Goal: Transaction & Acquisition: Purchase product/service

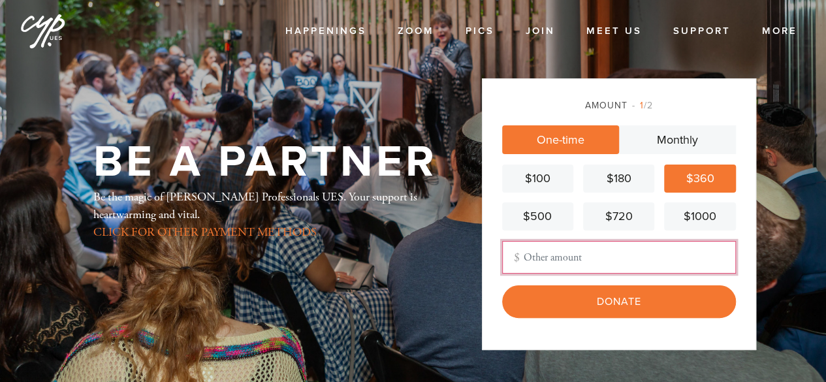
click at [587, 253] on input "Other Amount" at bounding box center [619, 257] width 234 height 33
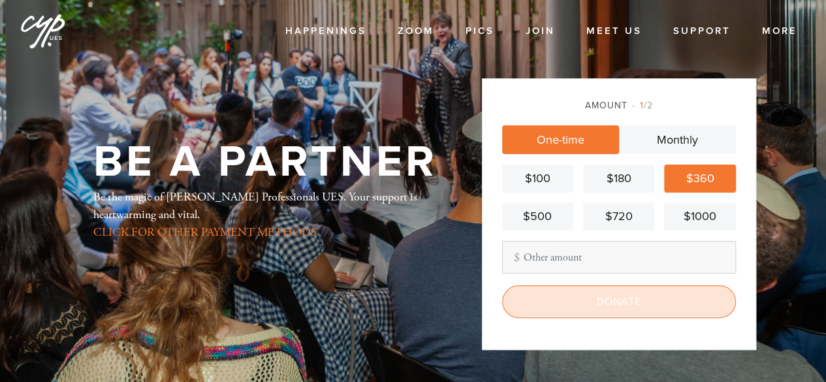
click at [637, 299] on input "Donate" at bounding box center [619, 301] width 234 height 33
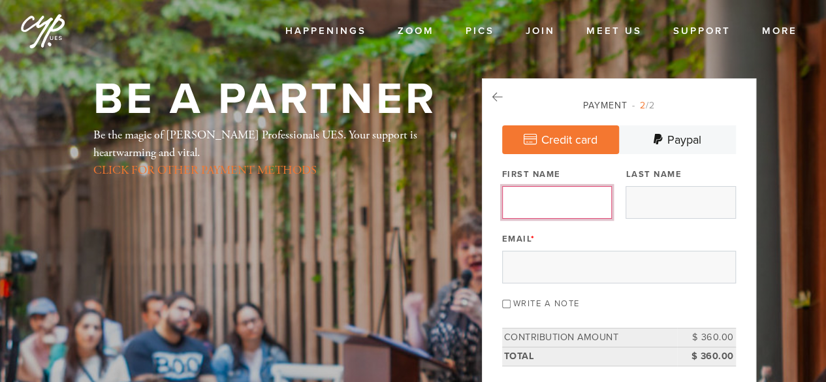
click at [569, 212] on input "First Name" at bounding box center [557, 202] width 110 height 33
type input "Shana"
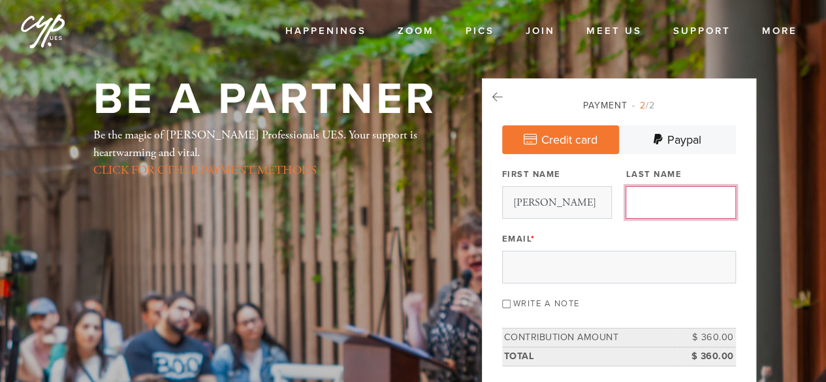
type input "Neumann"
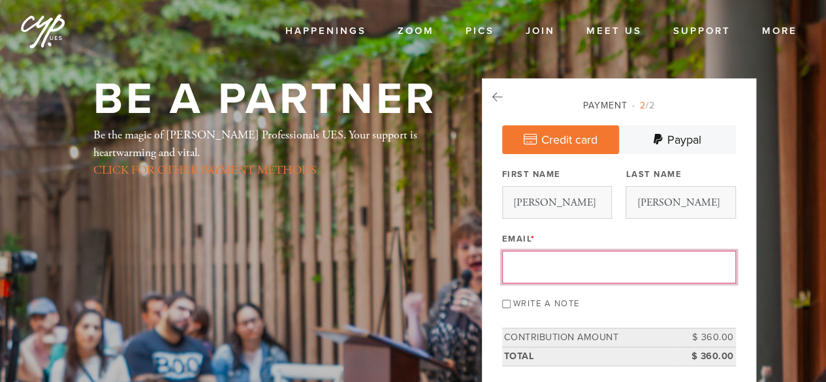
type input "shanan272@gmail.com"
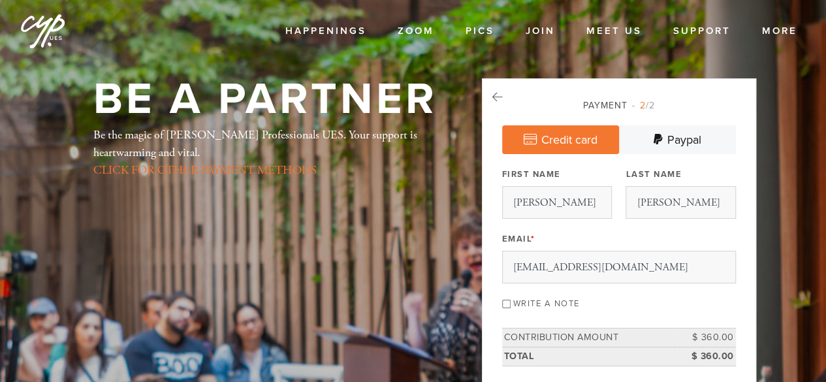
type input "315 E. 86th Street"
type input "New York"
type input "United States"
type input "NY"
type input "10028"
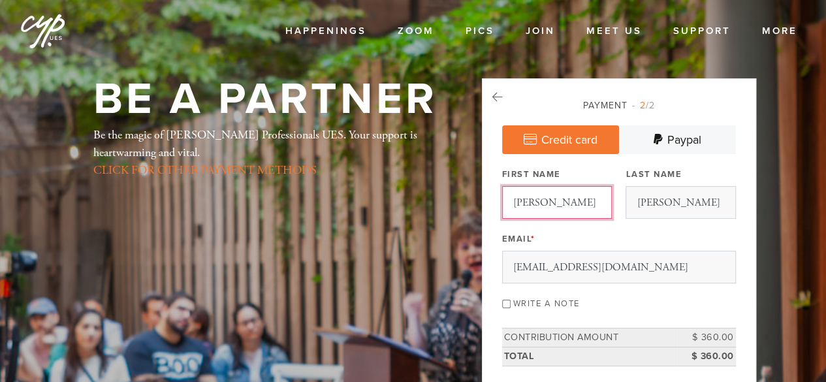
scroll to position [725, 0]
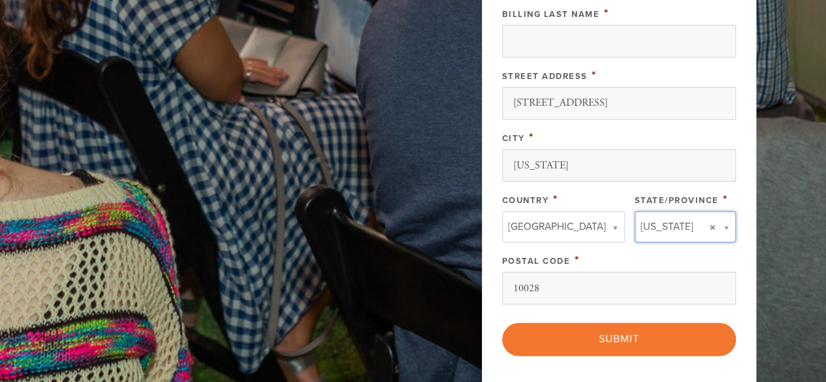
type input "NY"
type input "United States"
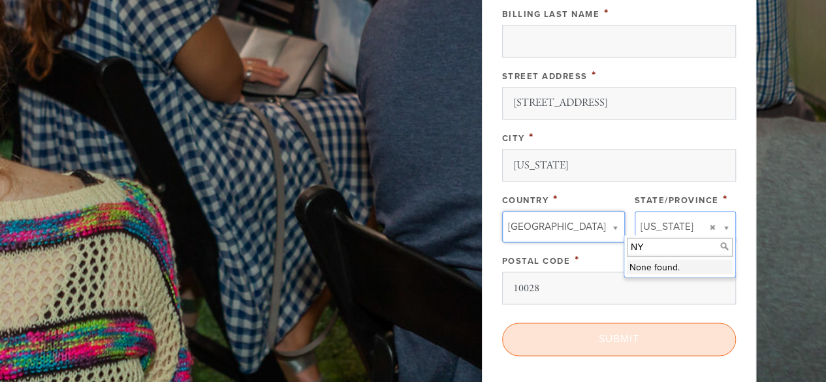
click at [577, 328] on input "Submit" at bounding box center [619, 338] width 234 height 33
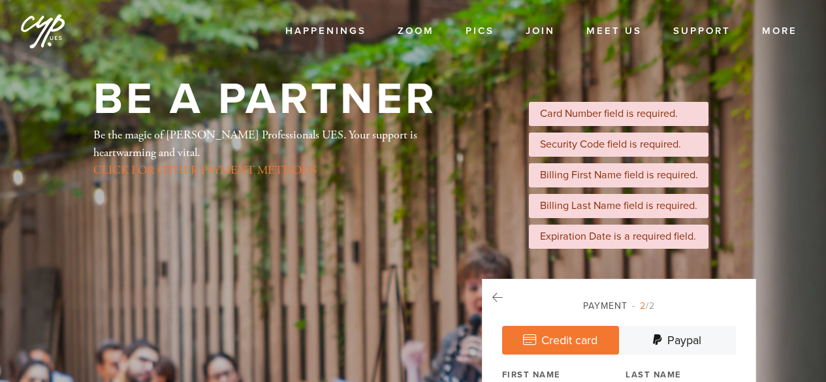
scroll to position [428, 0]
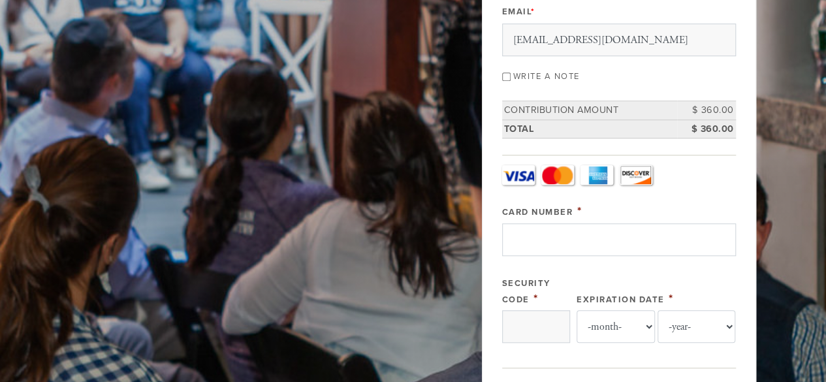
type input "5379861019370128"
type input "107"
select select "2"
select select "2028"
type input "Shana"
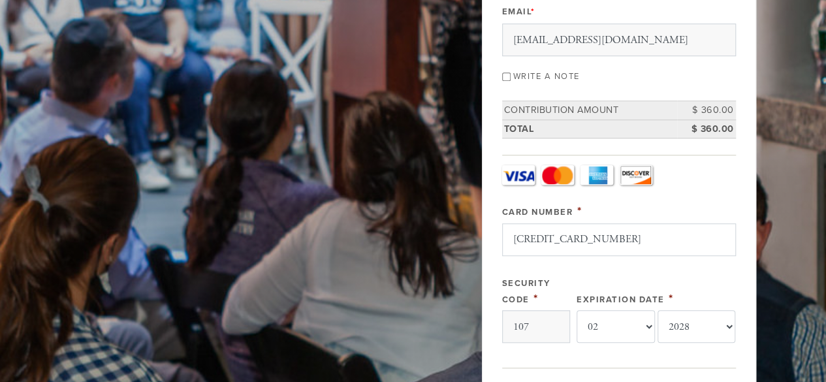
type input "Neumann"
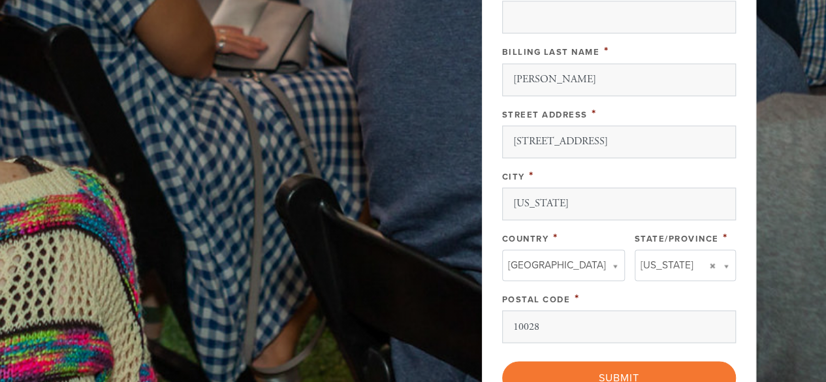
scroll to position [1141, 0]
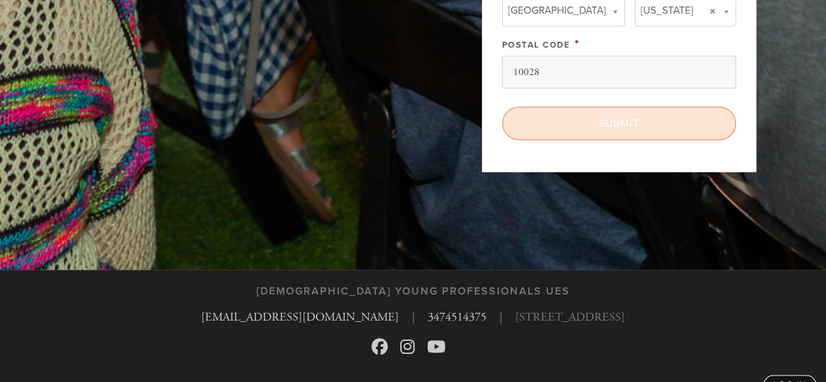
click at [570, 117] on input "Submit" at bounding box center [619, 122] width 234 height 33
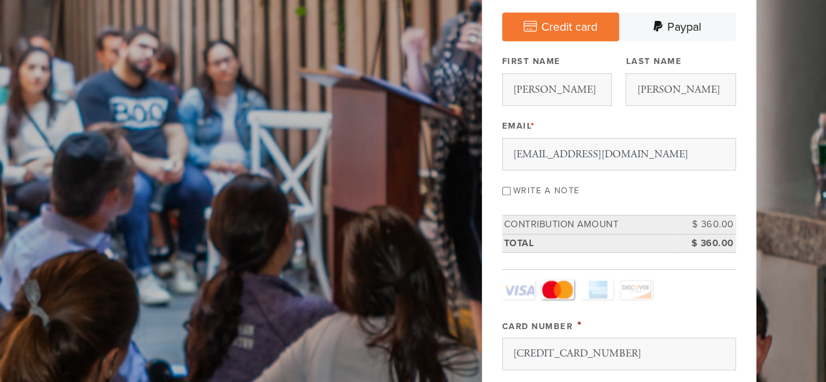
scroll to position [388, 0]
